Goal: Transaction & Acquisition: Obtain resource

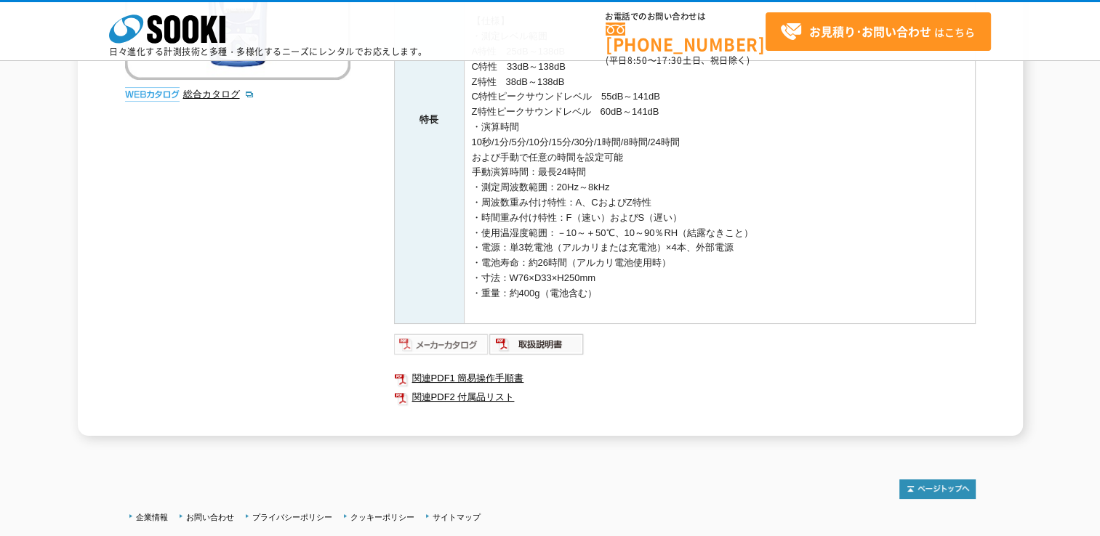
click at [447, 344] on img at bounding box center [441, 344] width 95 height 23
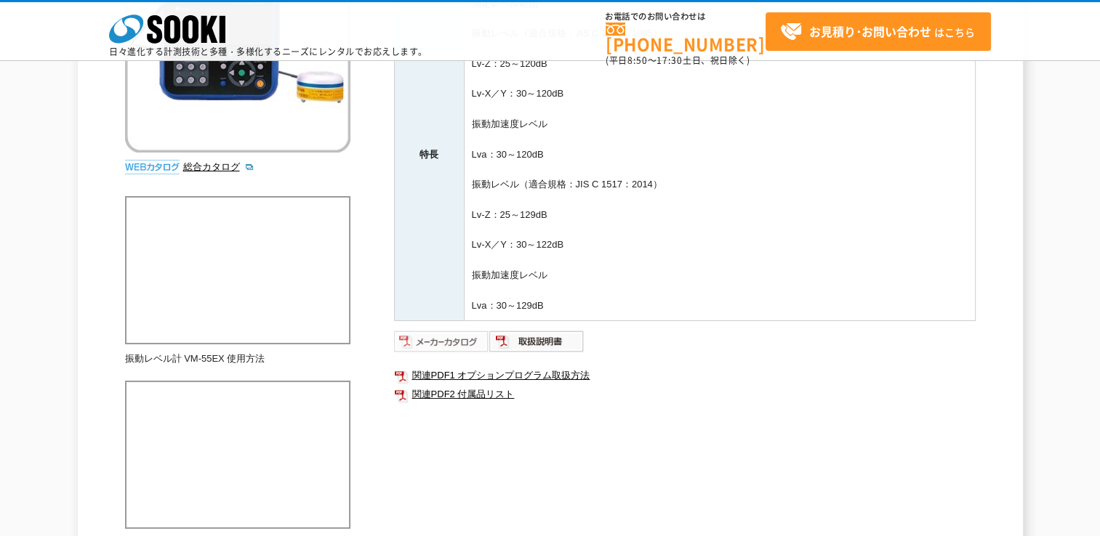
click at [443, 343] on img at bounding box center [441, 341] width 95 height 23
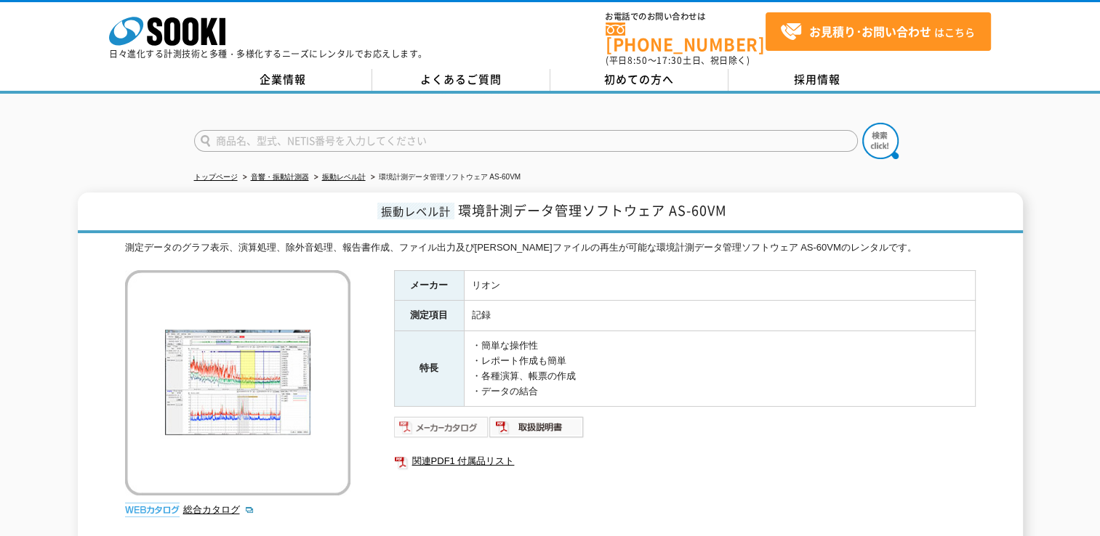
click at [443, 416] on img at bounding box center [441, 427] width 95 height 23
